Goal: Task Accomplishment & Management: Manage account settings

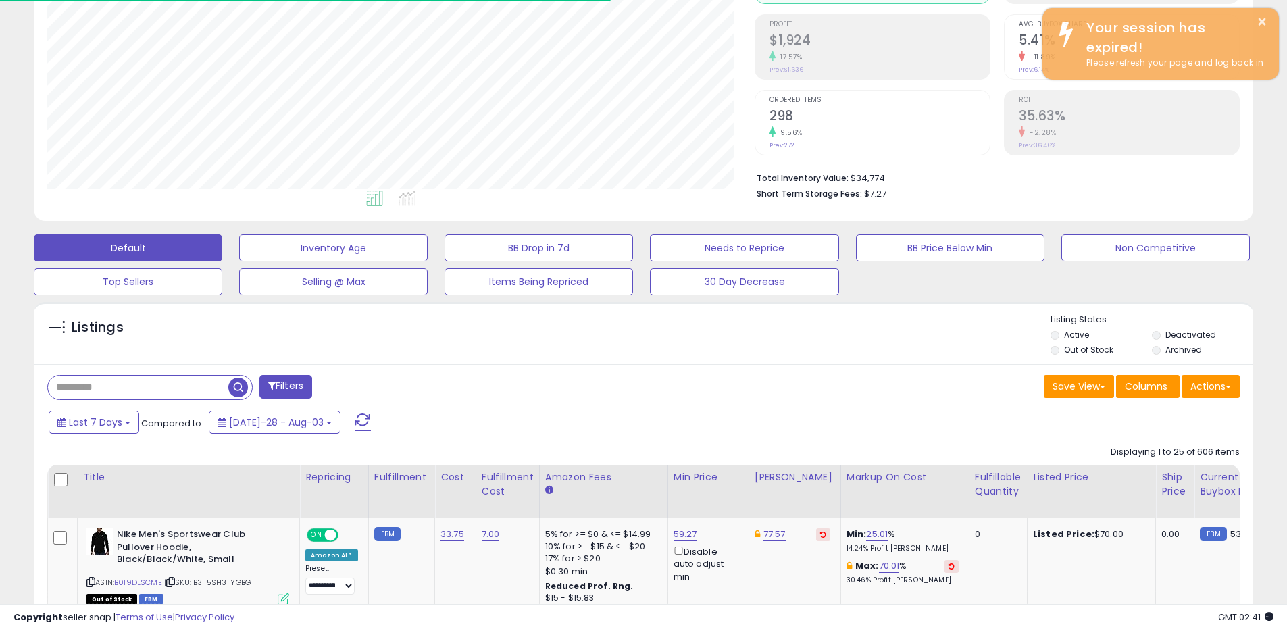
scroll to position [277, 708]
